Goal: Task Accomplishment & Management: Use online tool/utility

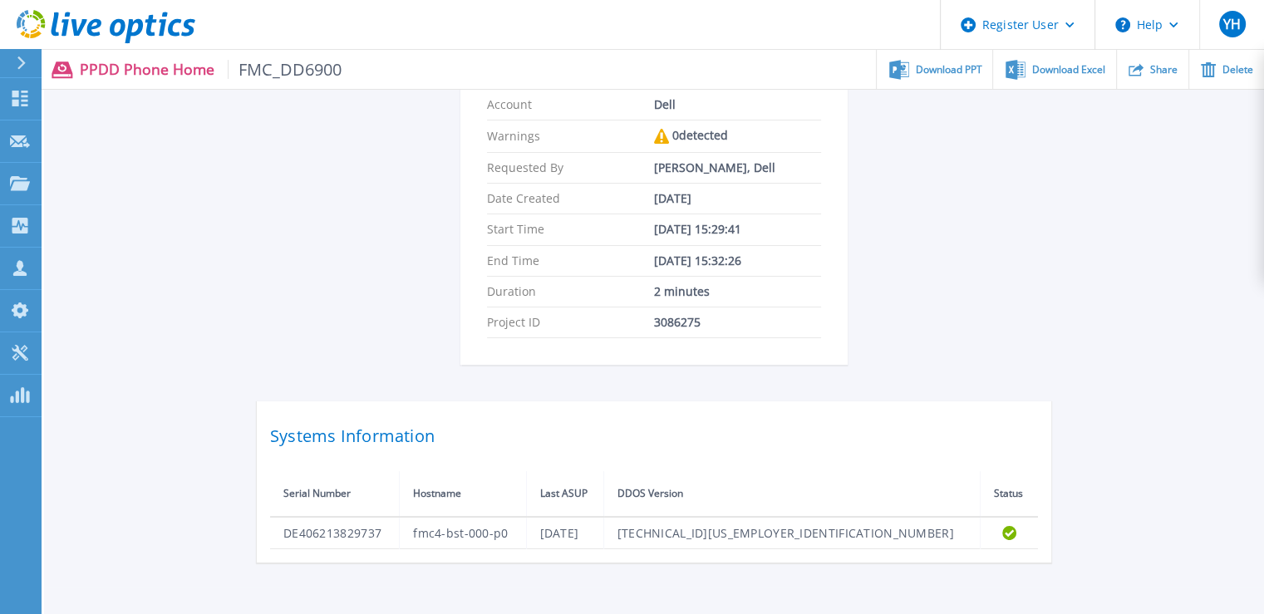
scroll to position [304, 0]
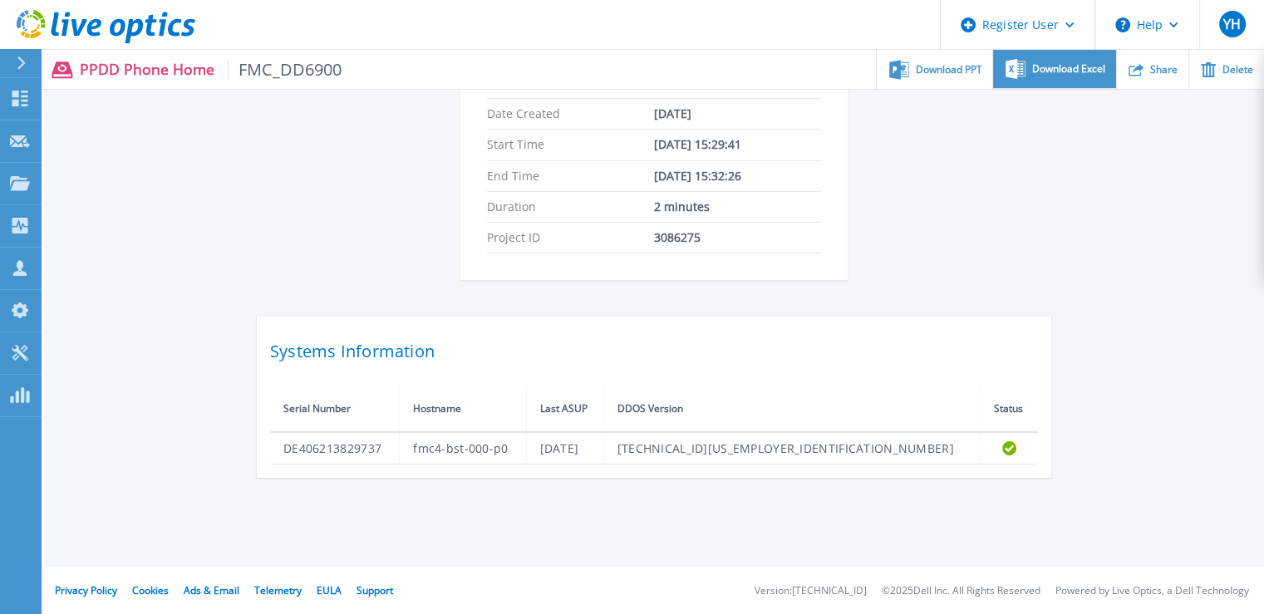
click at [1073, 71] on span "Download Excel" at bounding box center [1068, 69] width 73 height 10
click at [1143, 421] on div "FMC_DD6900 Status Complete Owner Yasuhiro Hakogi Account Dell Warnings 0 detect…" at bounding box center [654, 163] width 1220 height 680
click at [21, 59] on icon at bounding box center [21, 62] width 8 height 13
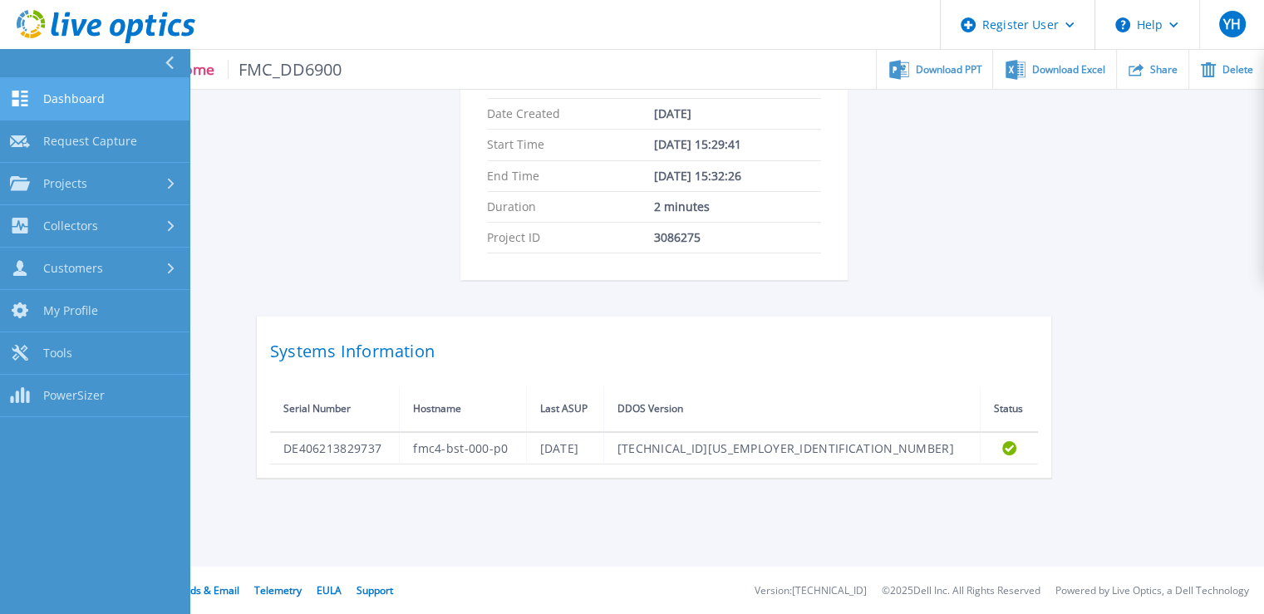
click at [33, 96] on link "Dashboard Dashboard" at bounding box center [94, 99] width 189 height 42
click at [60, 101] on span "Dashboard" at bounding box center [73, 98] width 61 height 15
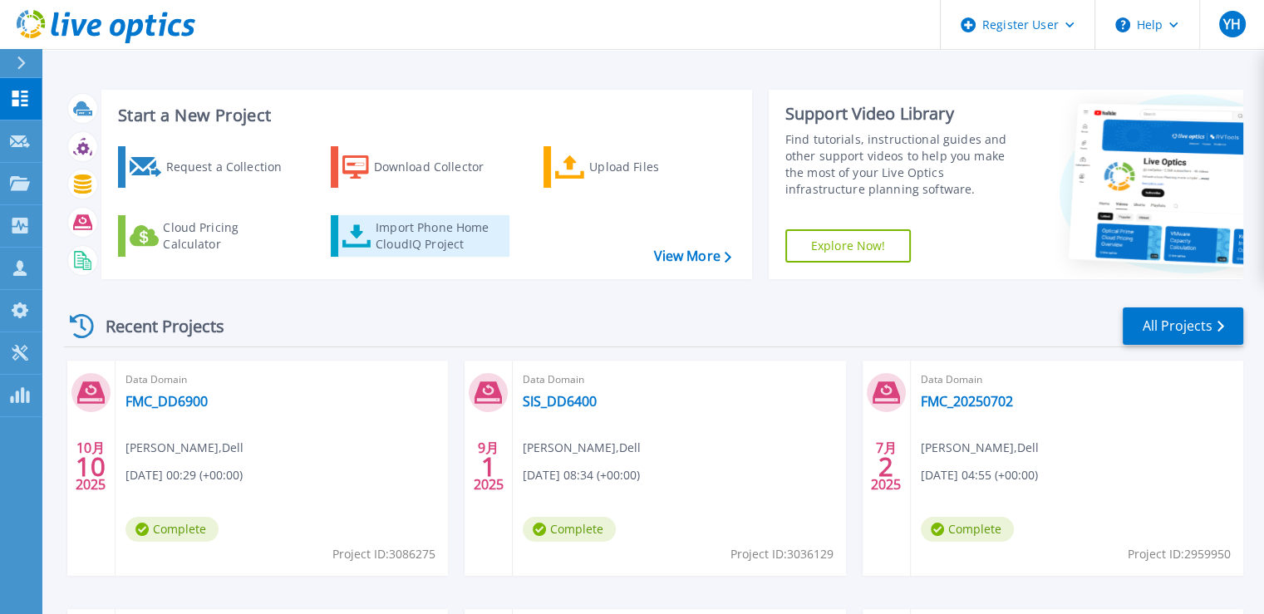
click at [399, 243] on div "Import Phone Home CloudIQ Project" at bounding box center [441, 235] width 130 height 33
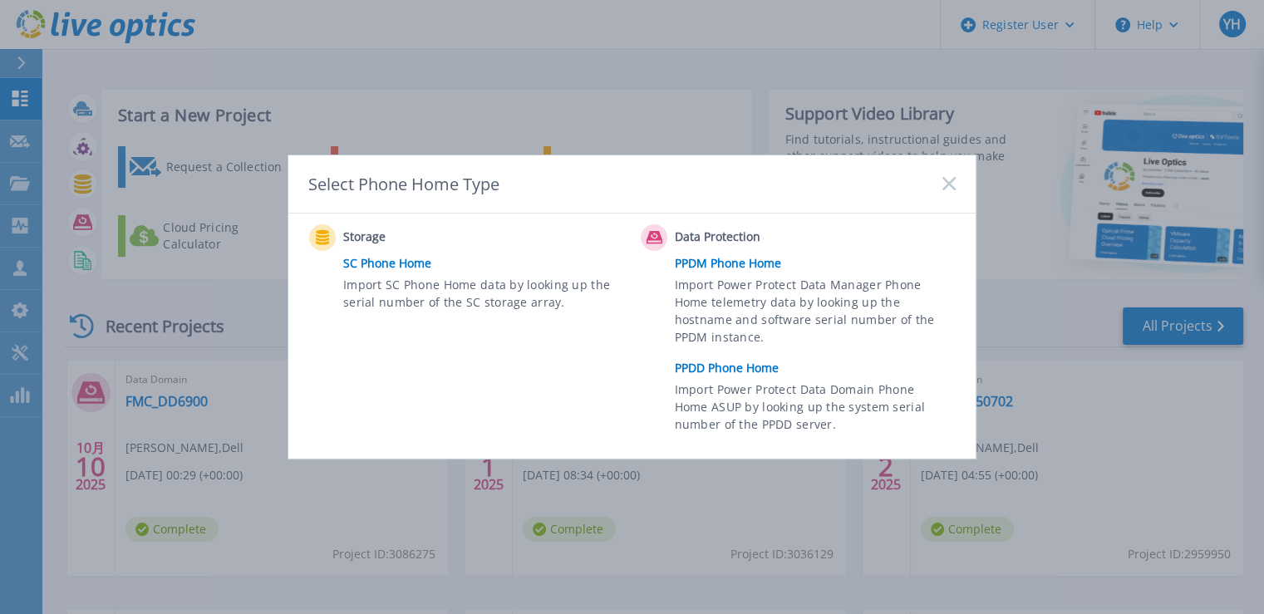
click at [731, 365] on link "PPDD Phone Home" at bounding box center [819, 368] width 289 height 25
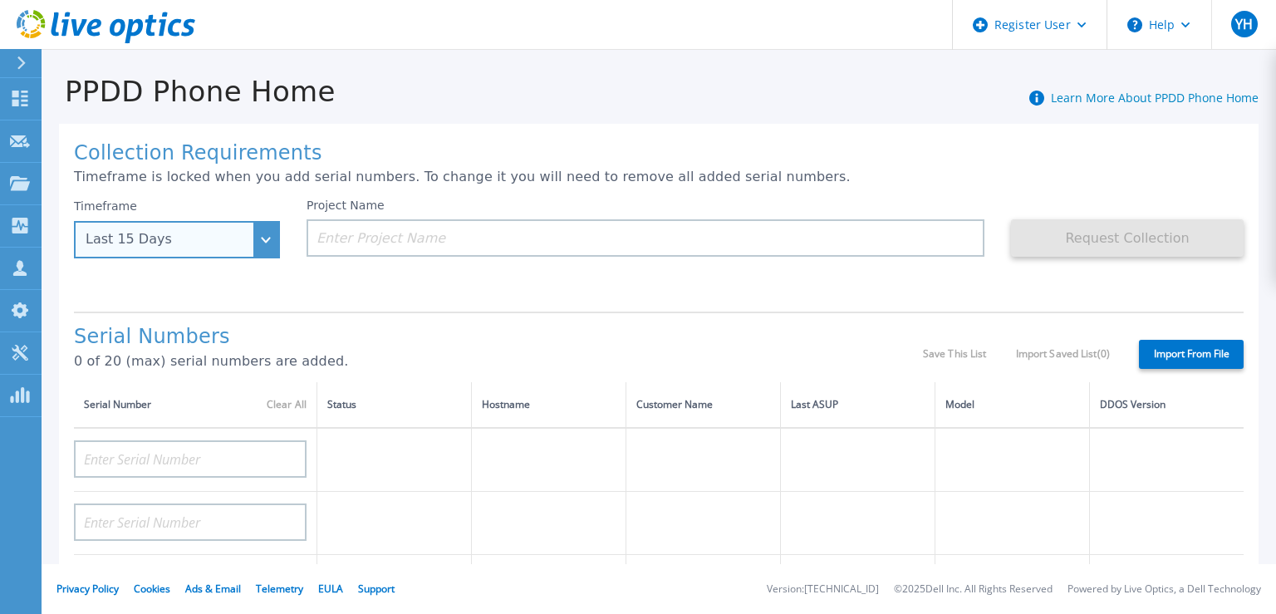
click at [201, 245] on div "Last 15 Days" at bounding box center [168, 239] width 165 height 15
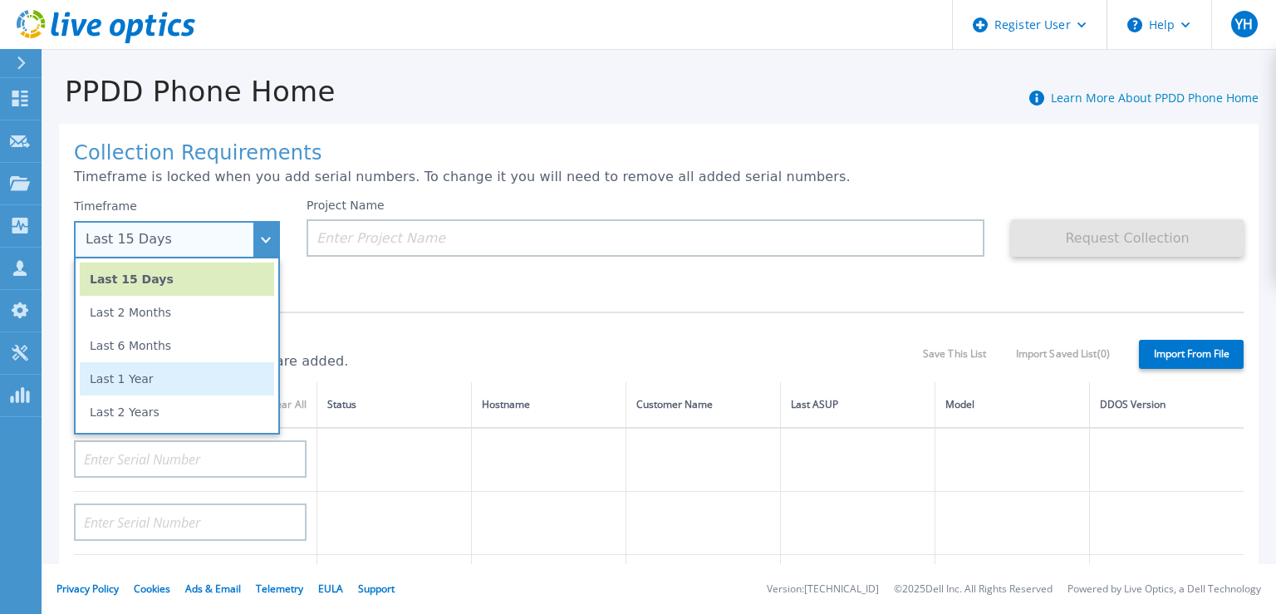
click at [169, 390] on li "Last 1 Year" at bounding box center [177, 378] width 194 height 33
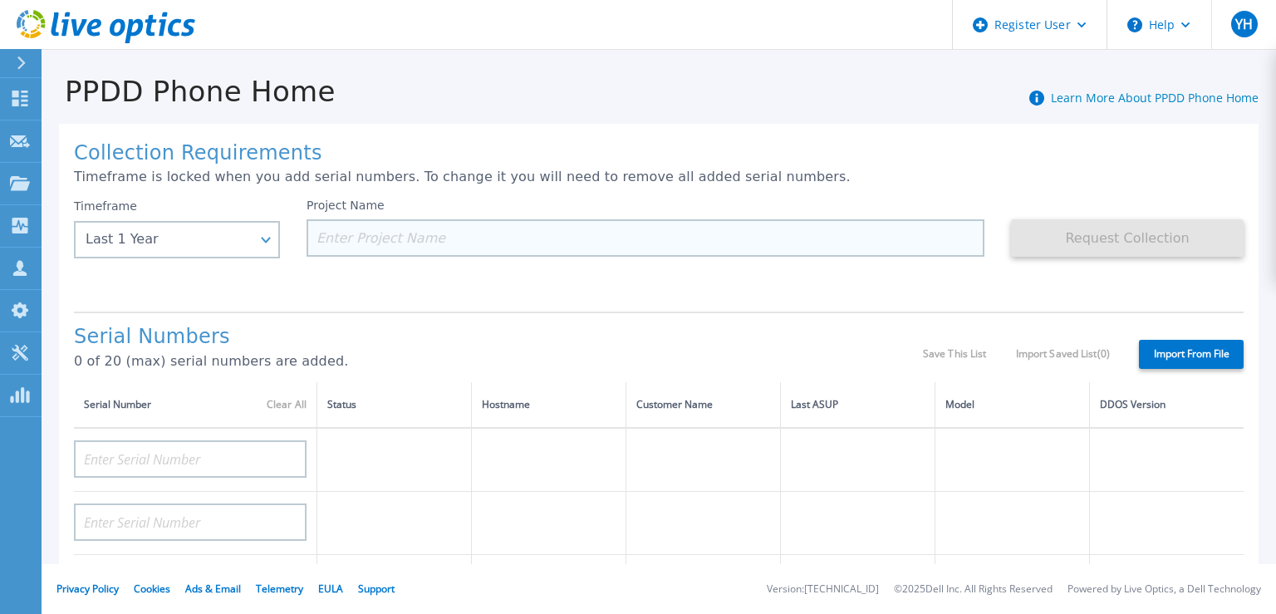
click at [436, 243] on input at bounding box center [646, 237] width 678 height 37
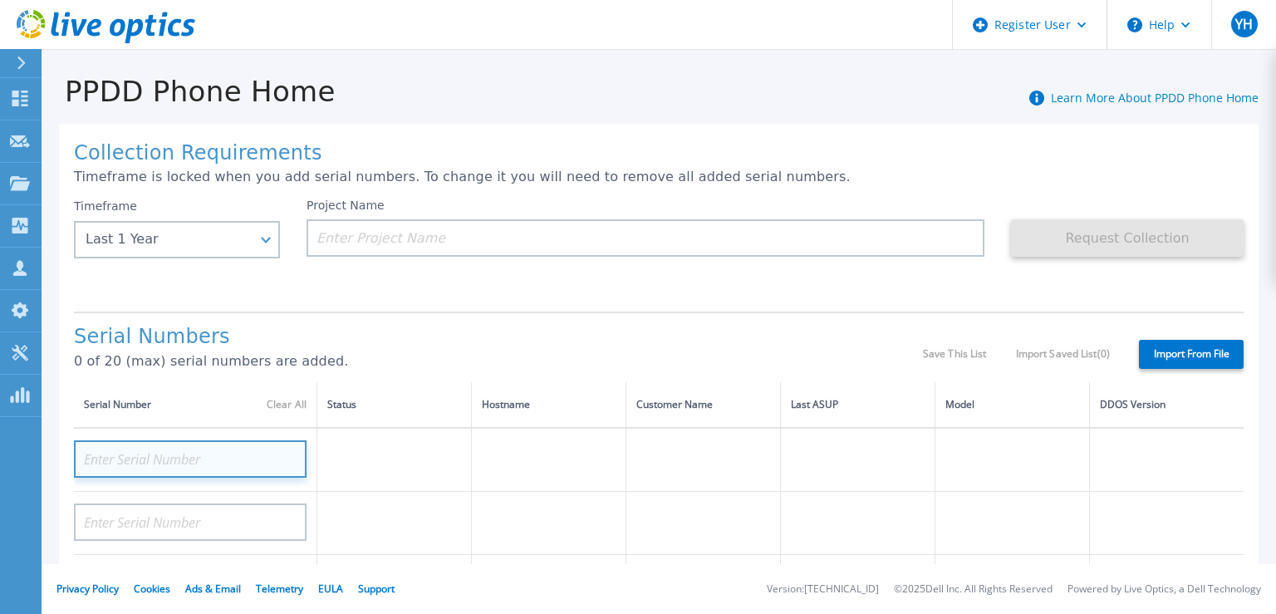
click at [203, 451] on input at bounding box center [190, 458] width 233 height 37
paste input "DE406213829737"
type input "DE406213829737"
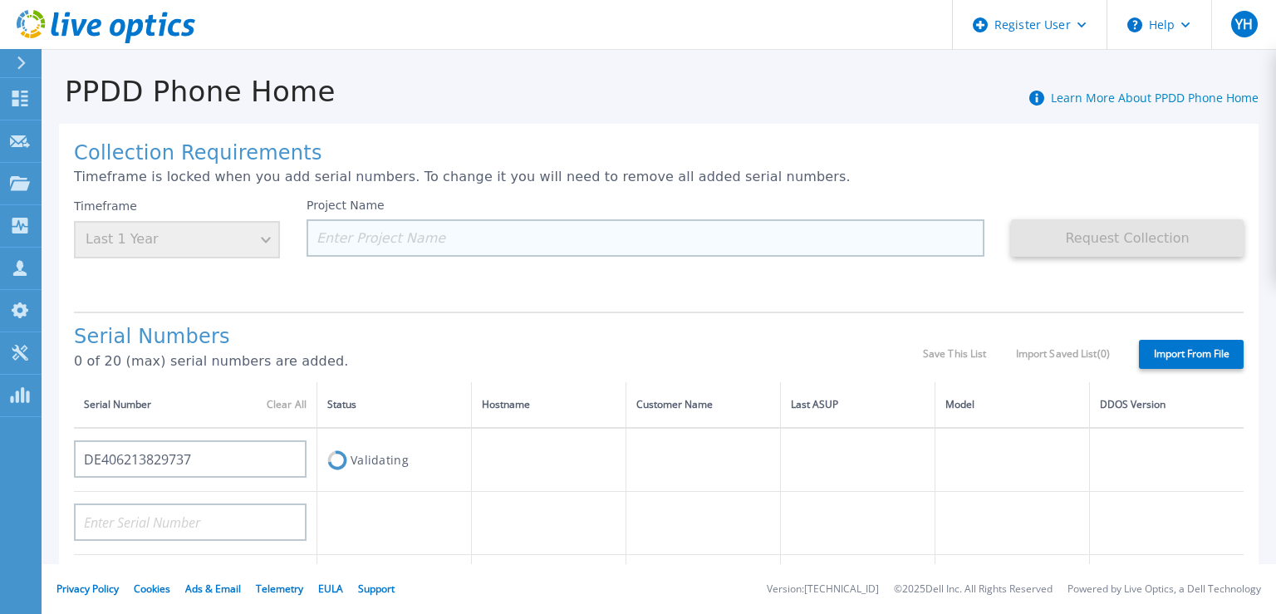
click at [415, 235] on input at bounding box center [646, 237] width 678 height 37
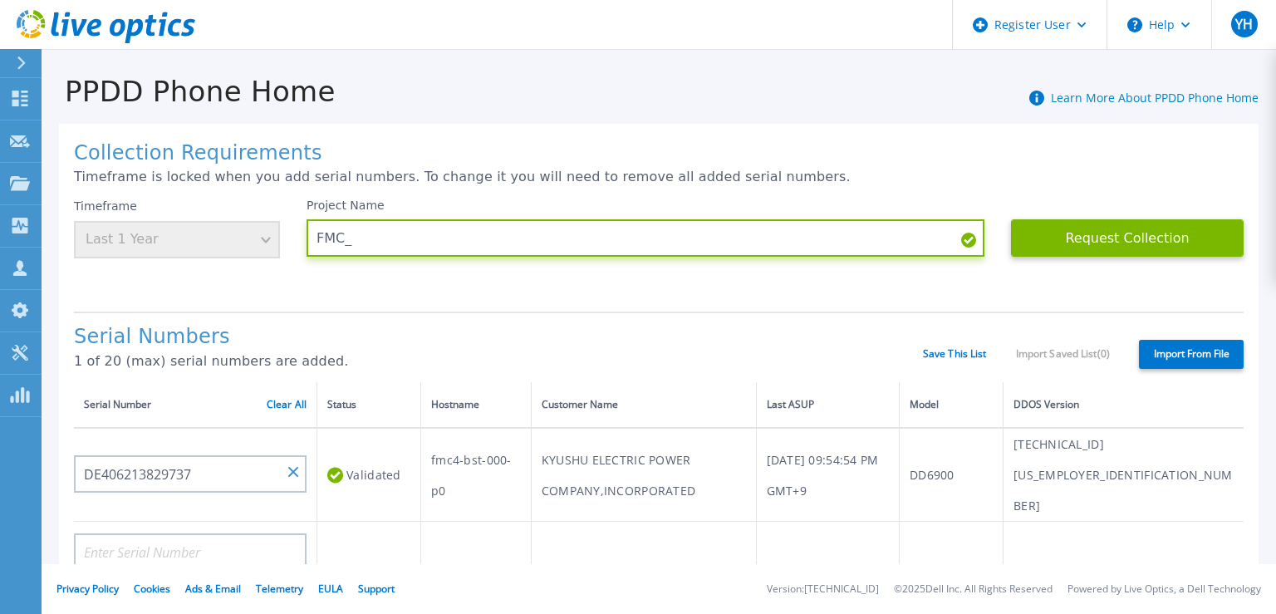
drag, startPoint x: 429, startPoint y: 240, endPoint x: 302, endPoint y: 242, distance: 126.3
click at [302, 242] on div "Timeframe Last 1 Year Project Name FMC_ Request Collection This might take a fe…" at bounding box center [659, 249] width 1170 height 100
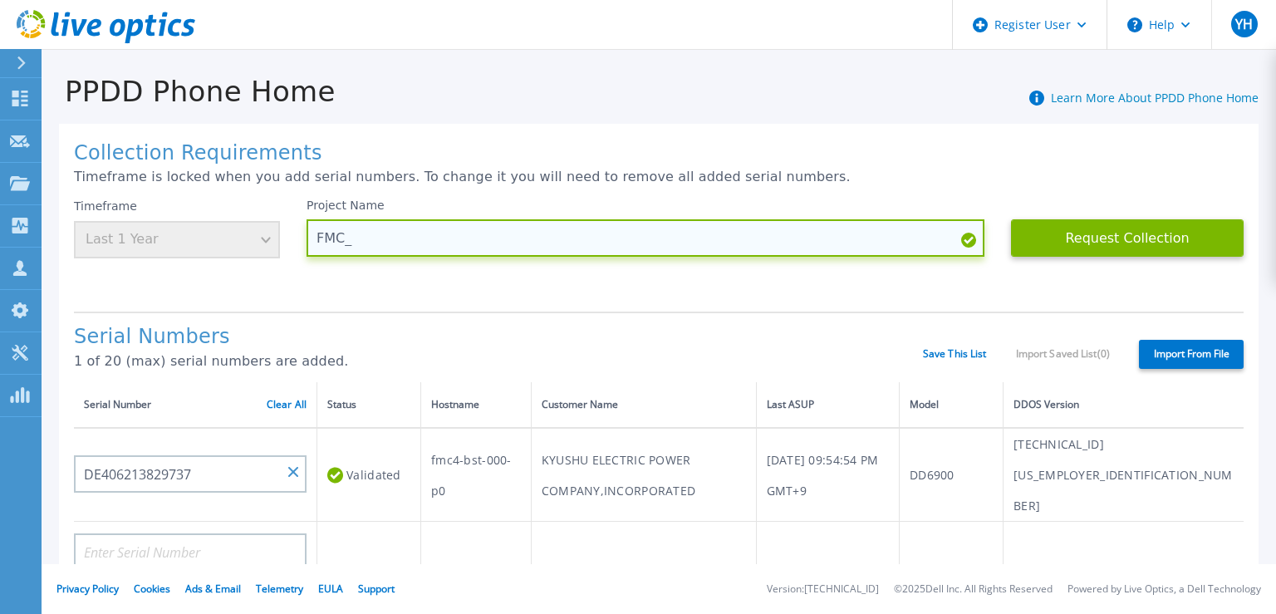
paste input "DD6900_20251010(6month)"
type input "FMC_DD6900_20251010_1year"
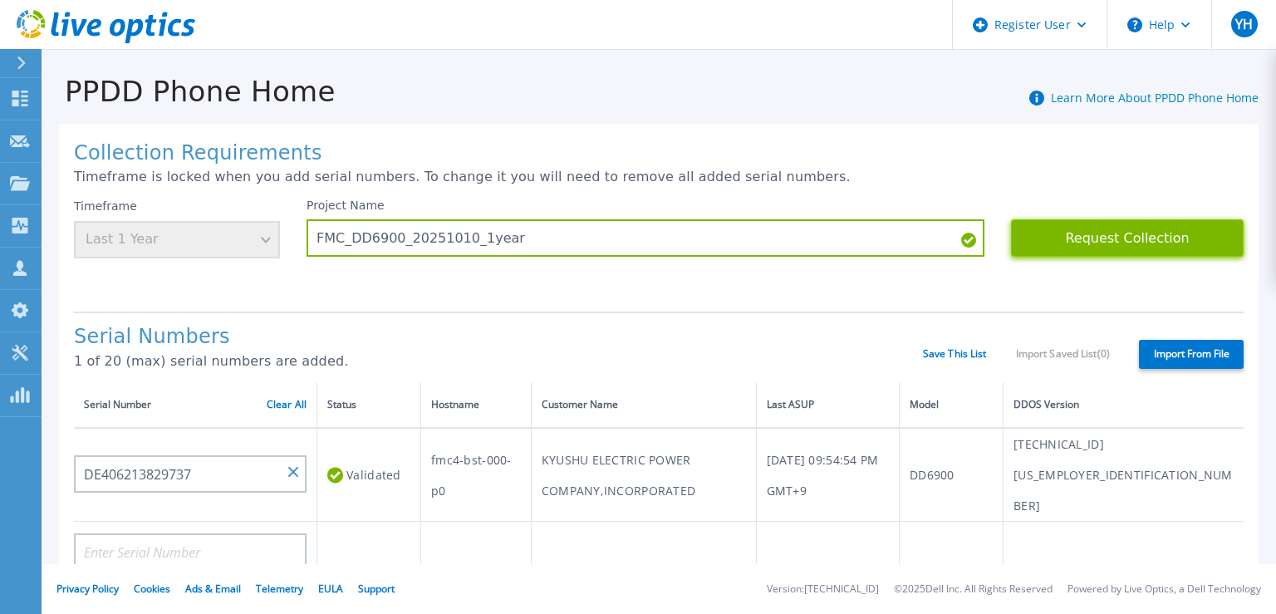
click at [1044, 238] on button "Request Collection" at bounding box center [1127, 237] width 233 height 37
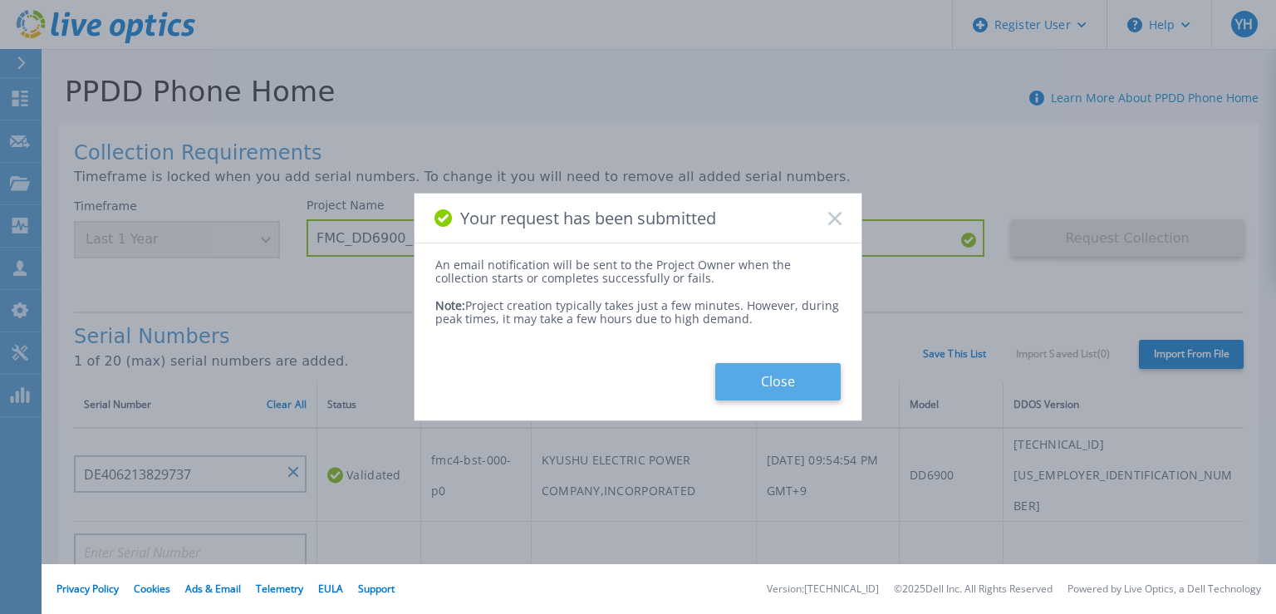
click at [788, 377] on button "Close" at bounding box center [777, 381] width 125 height 37
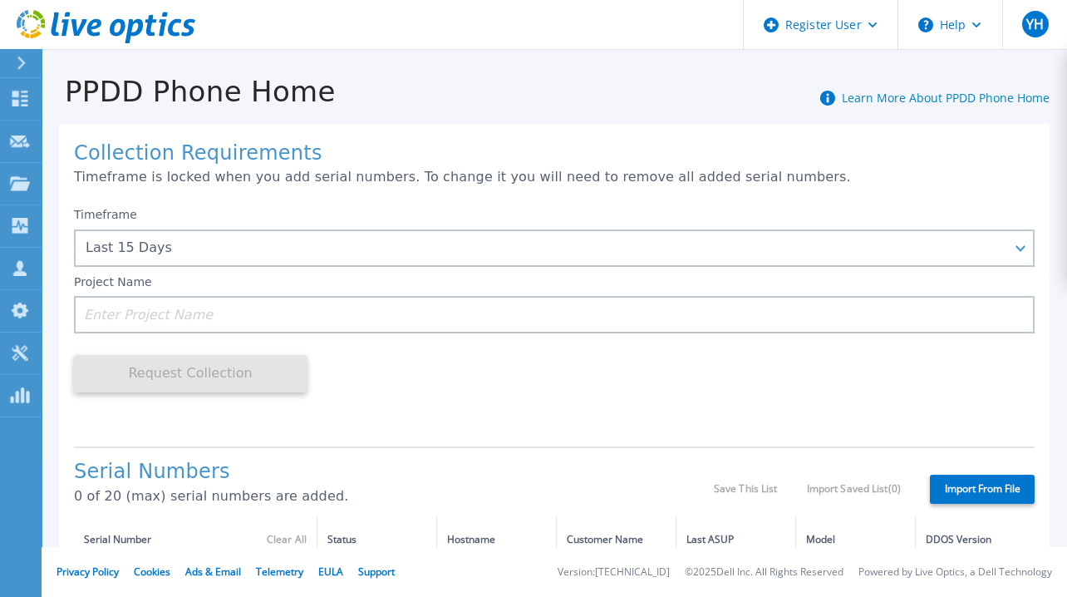
click at [22, 61] on icon at bounding box center [21, 62] width 8 height 13
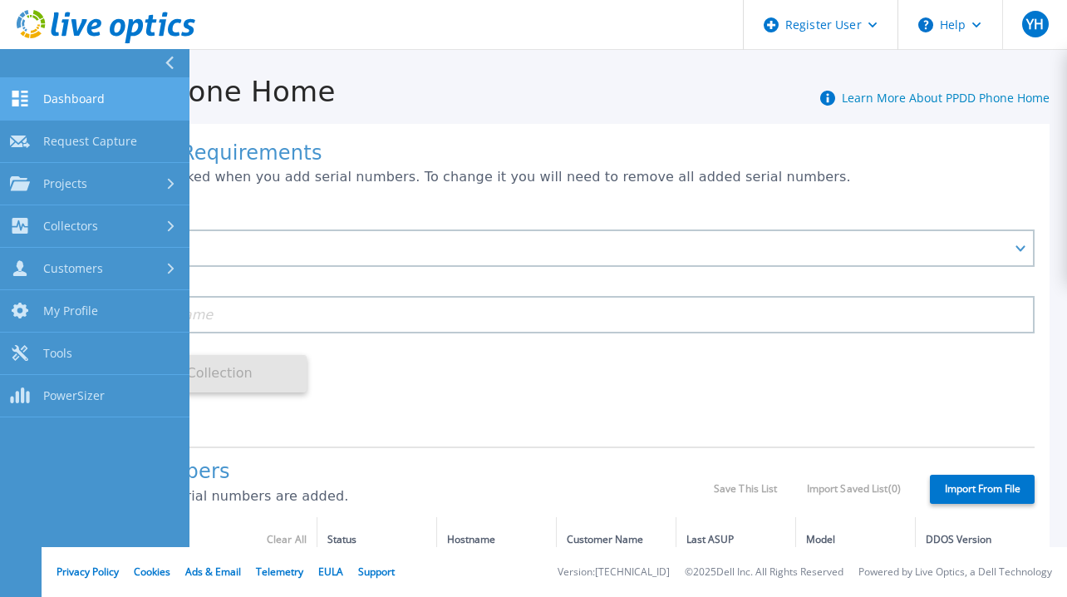
drag, startPoint x: 53, startPoint y: 107, endPoint x: 97, endPoint y: 102, distance: 44.3
click at [53, 109] on link "Dashboard Dashboard" at bounding box center [94, 99] width 189 height 42
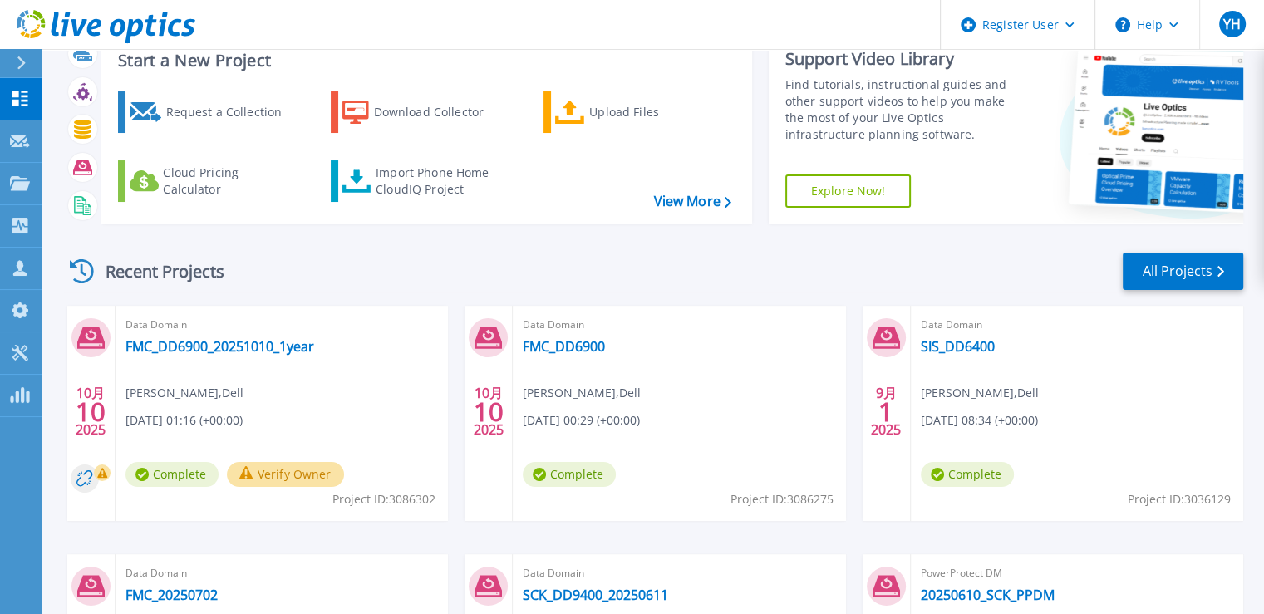
scroll to position [83, 0]
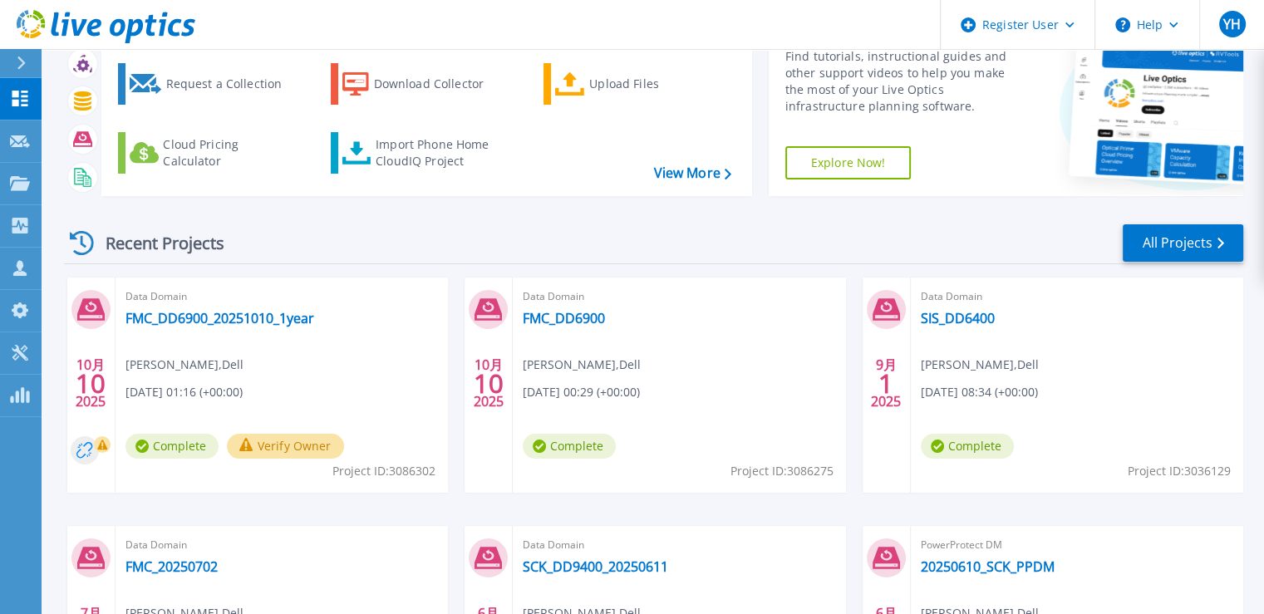
click at [76, 451] on circle at bounding box center [85, 450] width 28 height 28
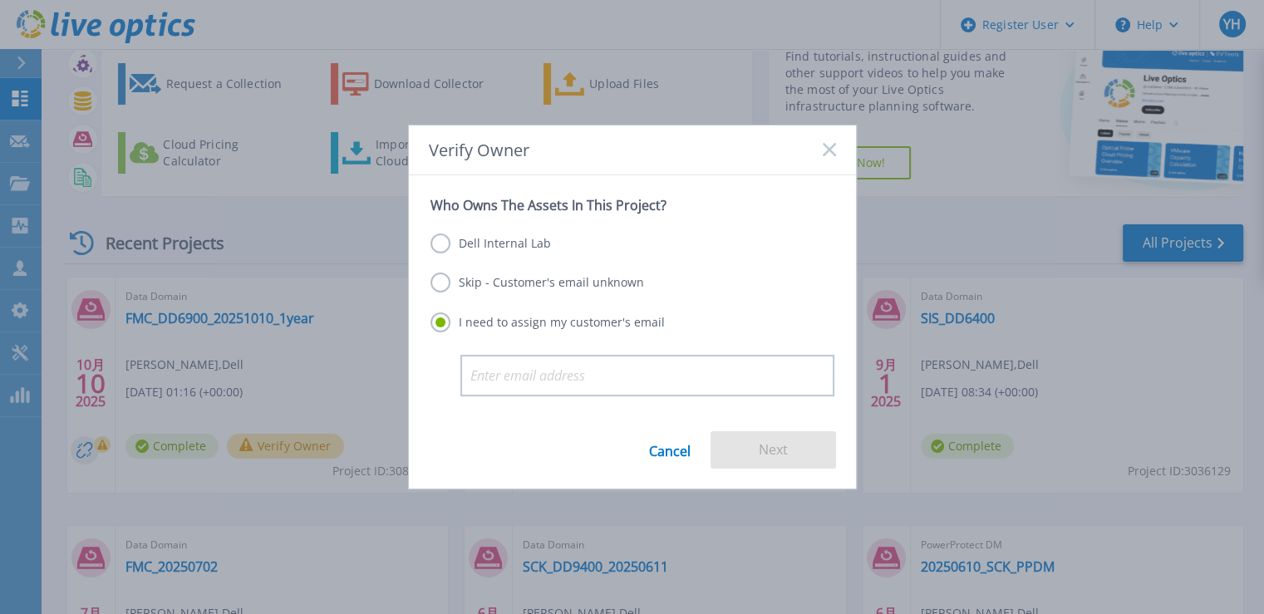
click at [508, 252] on label "Dell Internal Lab" at bounding box center [490, 243] width 120 height 20
click at [0, 0] on input "Dell Internal Lab" at bounding box center [0, 0] width 0 height 0
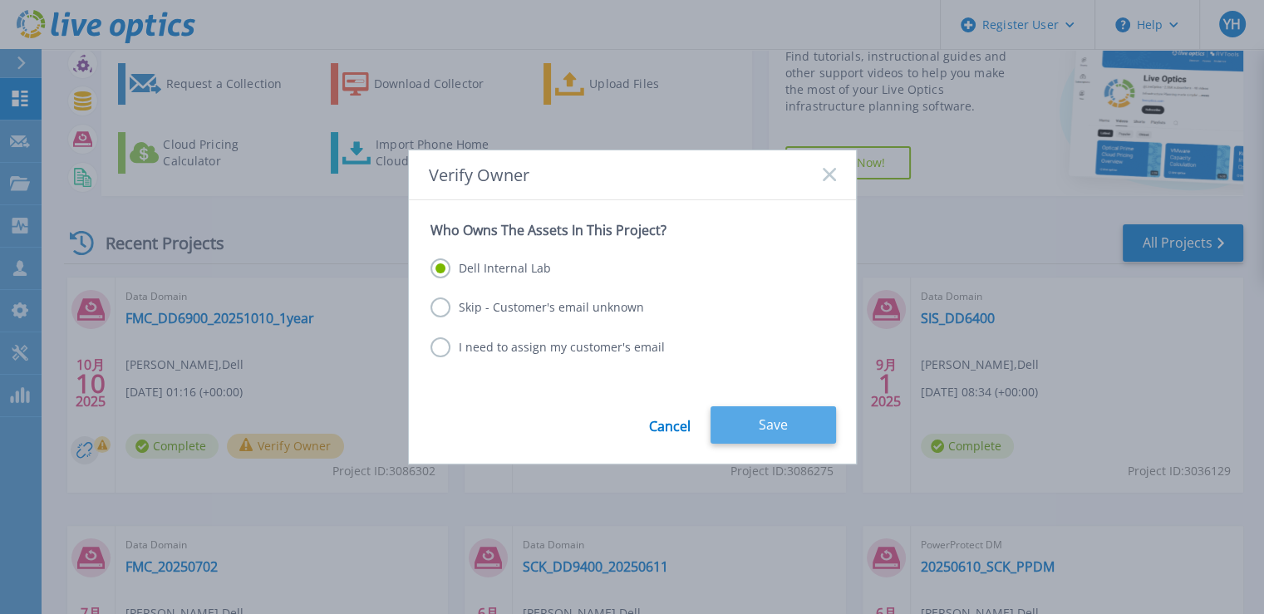
click at [728, 427] on button "Save" at bounding box center [772, 424] width 125 height 37
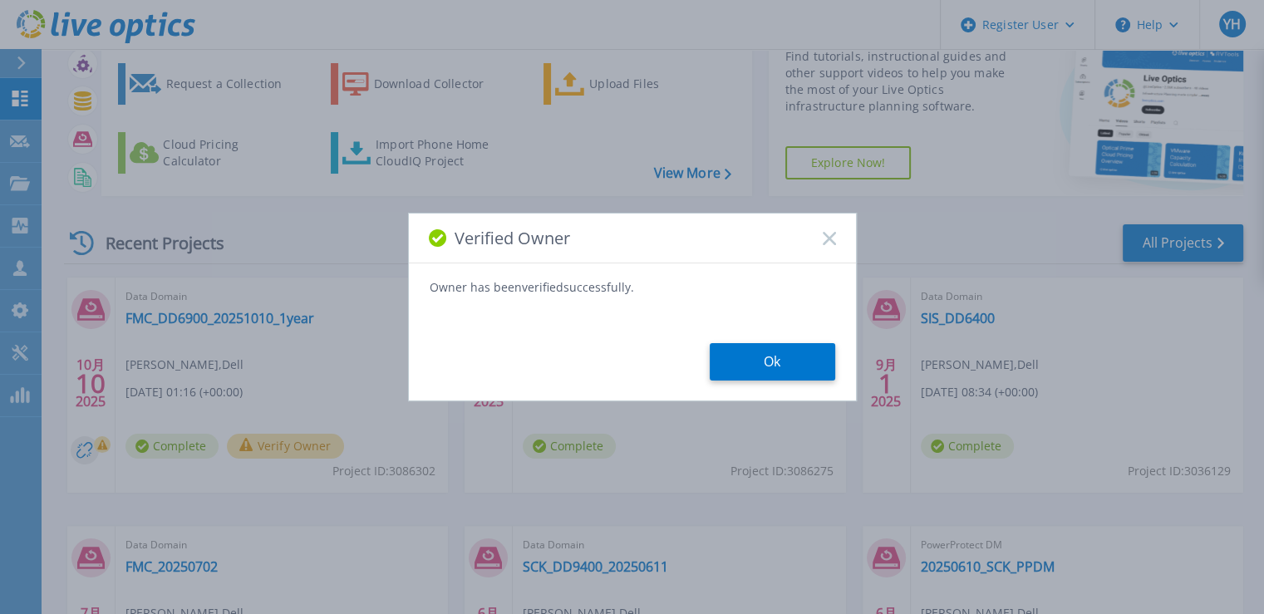
click at [808, 358] on button "Ok" at bounding box center [772, 361] width 125 height 37
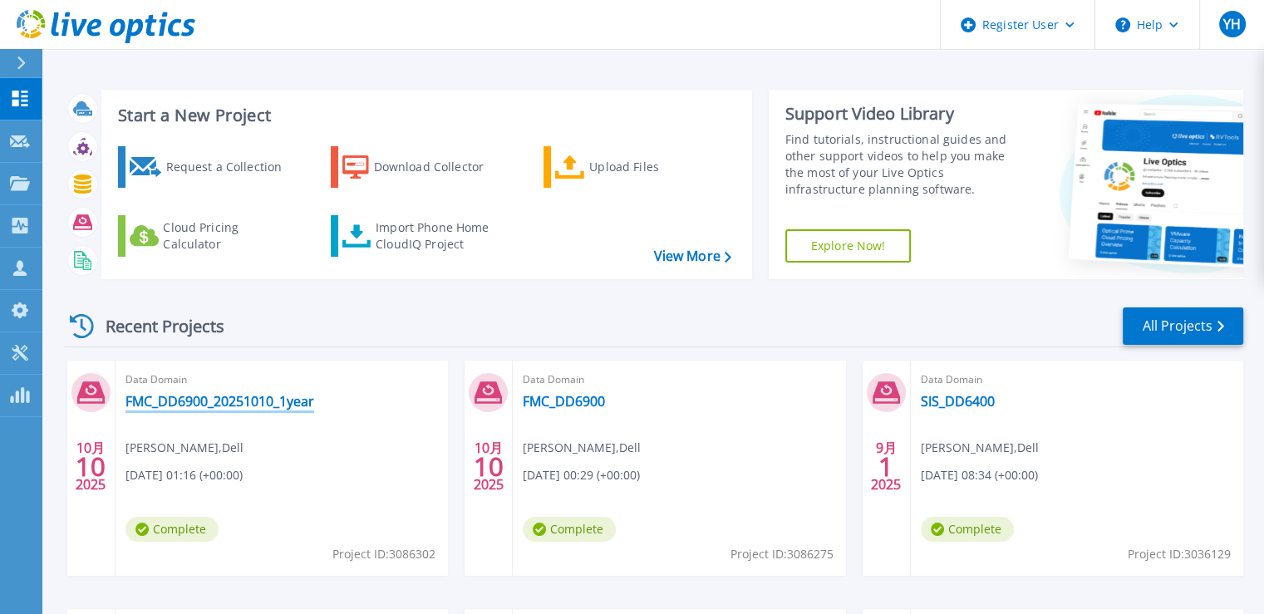
click at [180, 405] on link "FMC_DD6900_20251010_1year" at bounding box center [219, 401] width 189 height 17
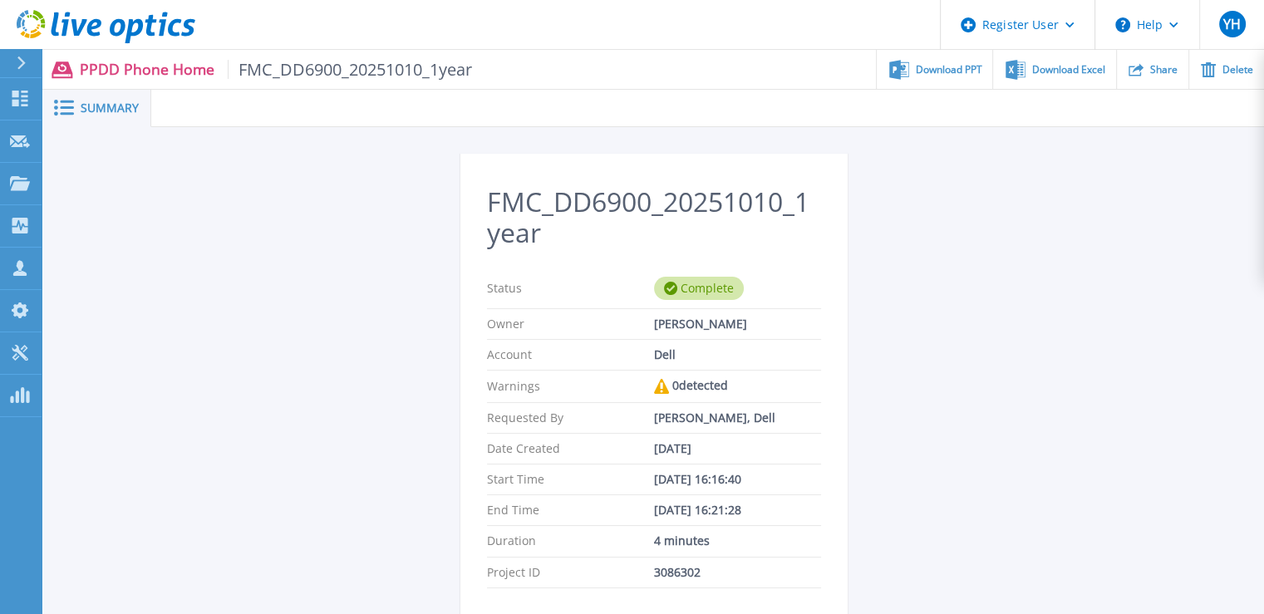
scroll to position [83, 0]
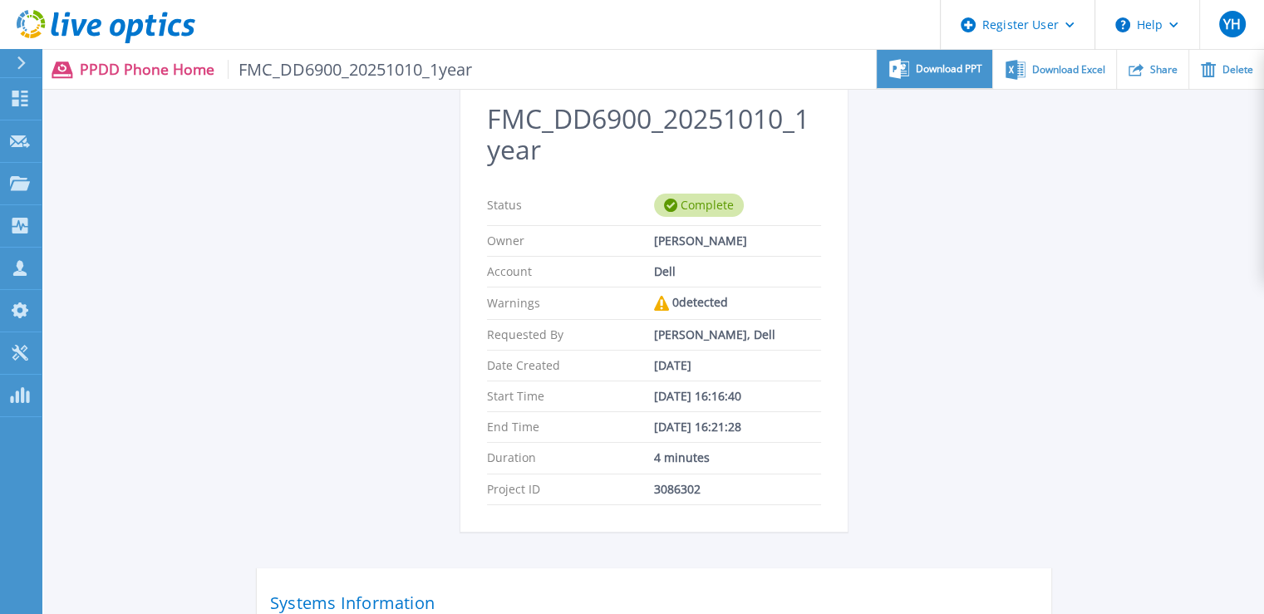
click at [958, 70] on span "Download PPT" at bounding box center [949, 69] width 66 height 10
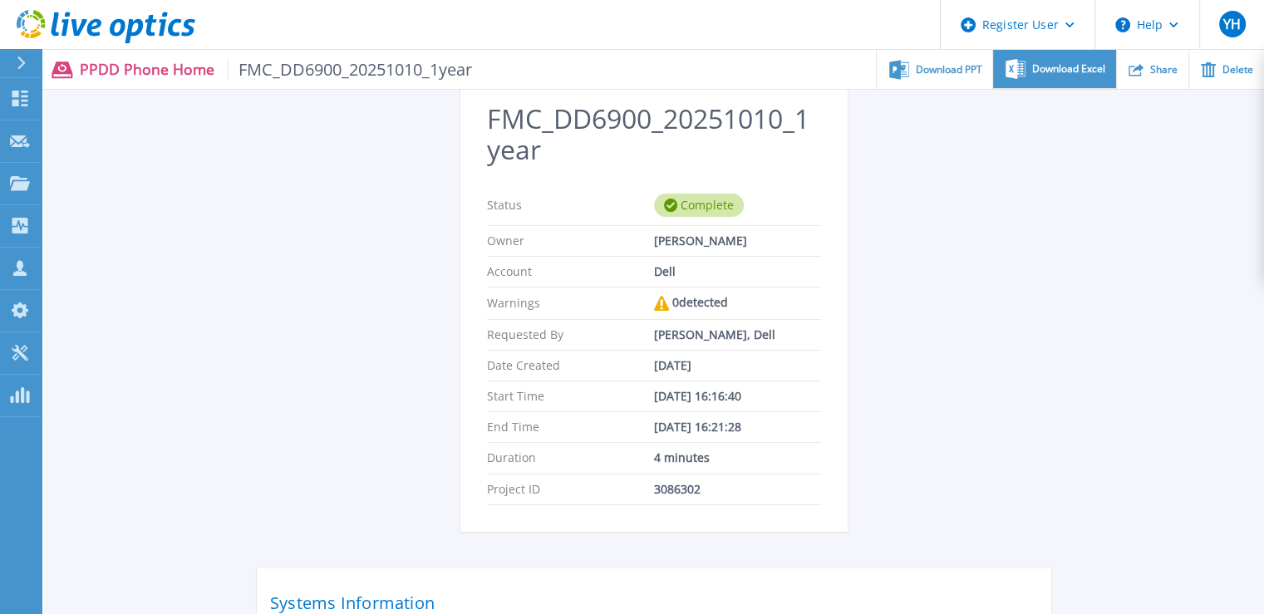
click at [1044, 76] on div "Download Excel" at bounding box center [1054, 69] width 122 height 39
click at [120, 348] on div "FMC_DD6900_20251010_1year Status Complete Owner [PERSON_NAME] Account Dell Warn…" at bounding box center [654, 399] width 1220 height 710
